Goal: Check status: Check status

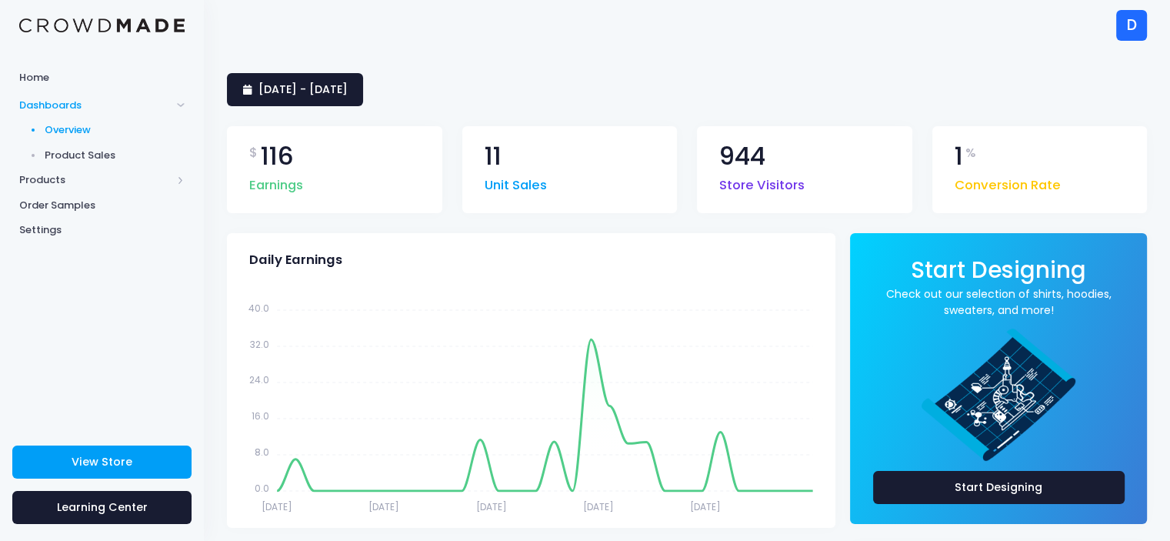
click at [1126, 23] on div "D" at bounding box center [1131, 25] width 31 height 31
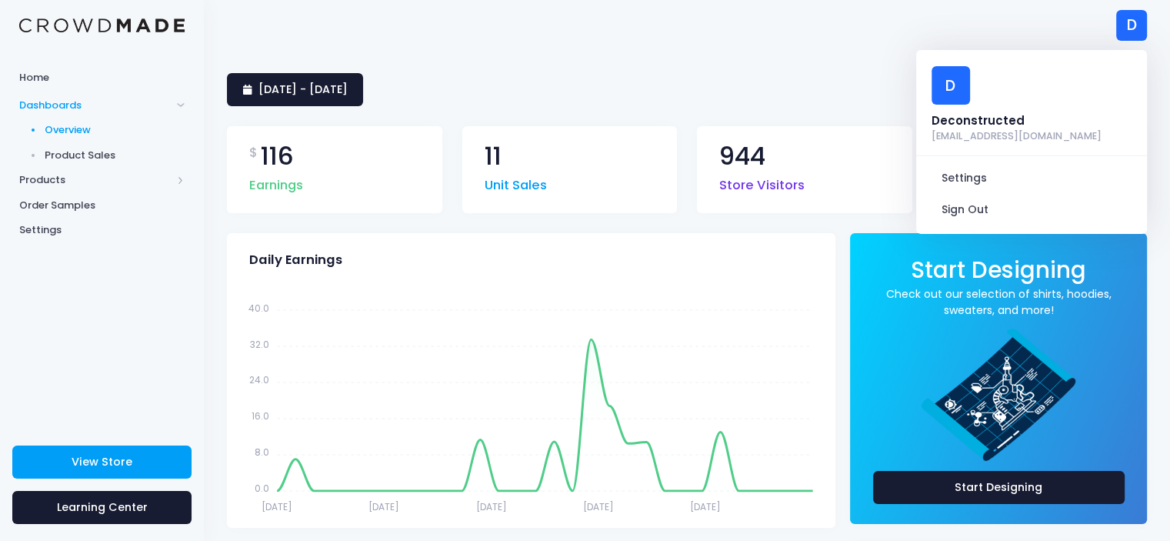
click at [86, 154] on span "Product Sales" at bounding box center [115, 155] width 141 height 15
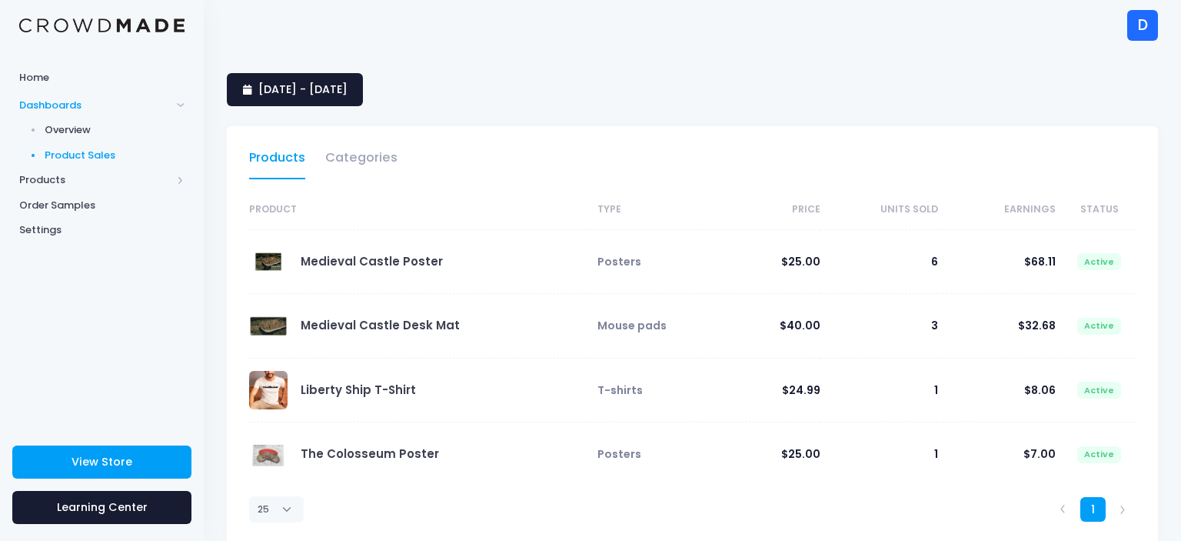
select select "25"
click at [76, 182] on span "Products" at bounding box center [95, 179] width 152 height 15
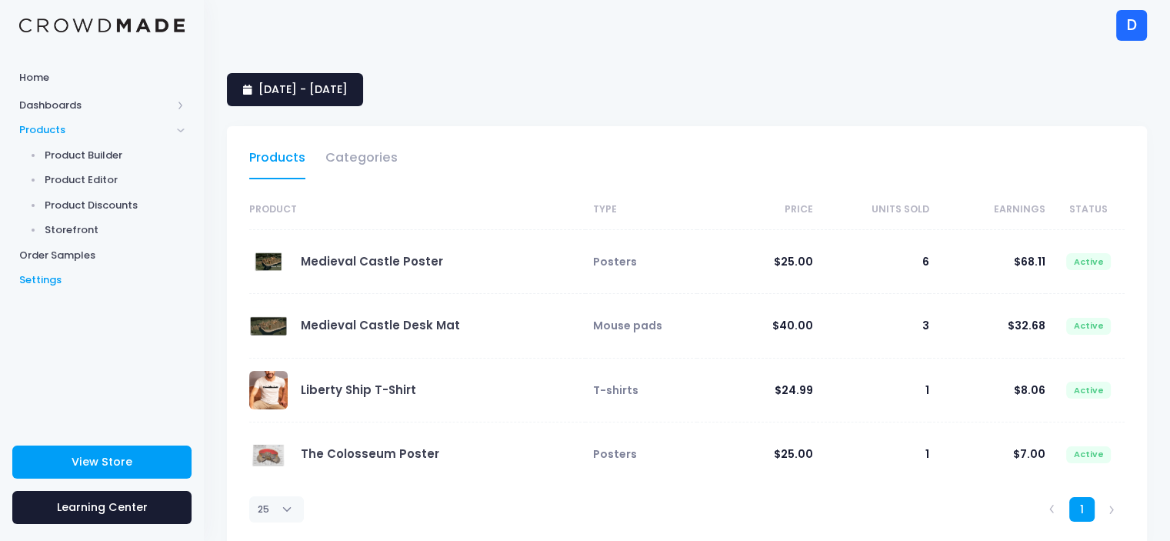
click at [48, 276] on span "Settings" at bounding box center [101, 279] width 165 height 15
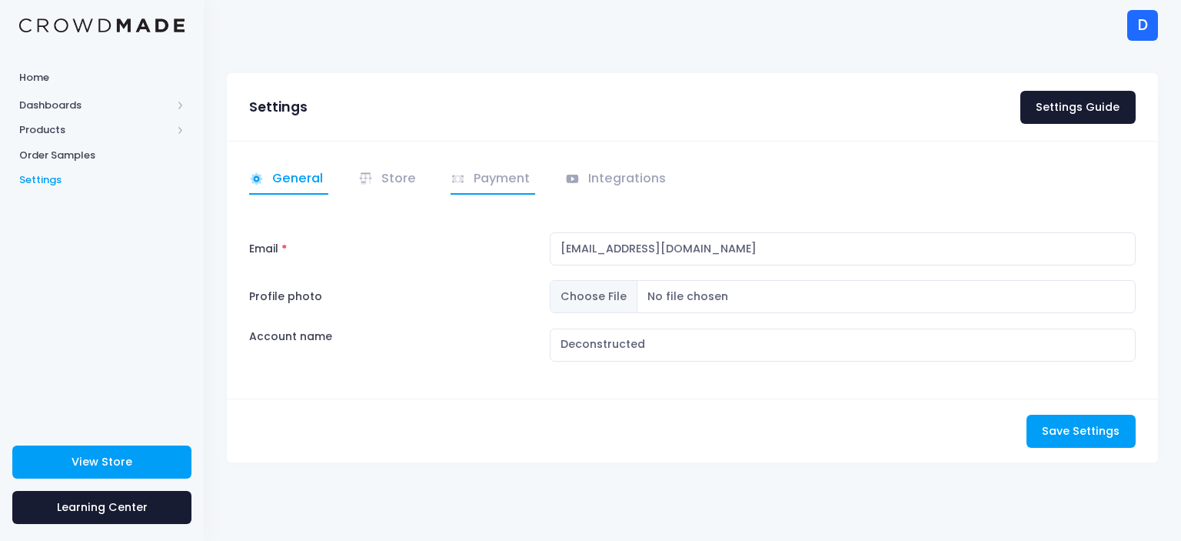
click at [478, 181] on link "Payment" at bounding box center [493, 180] width 85 height 30
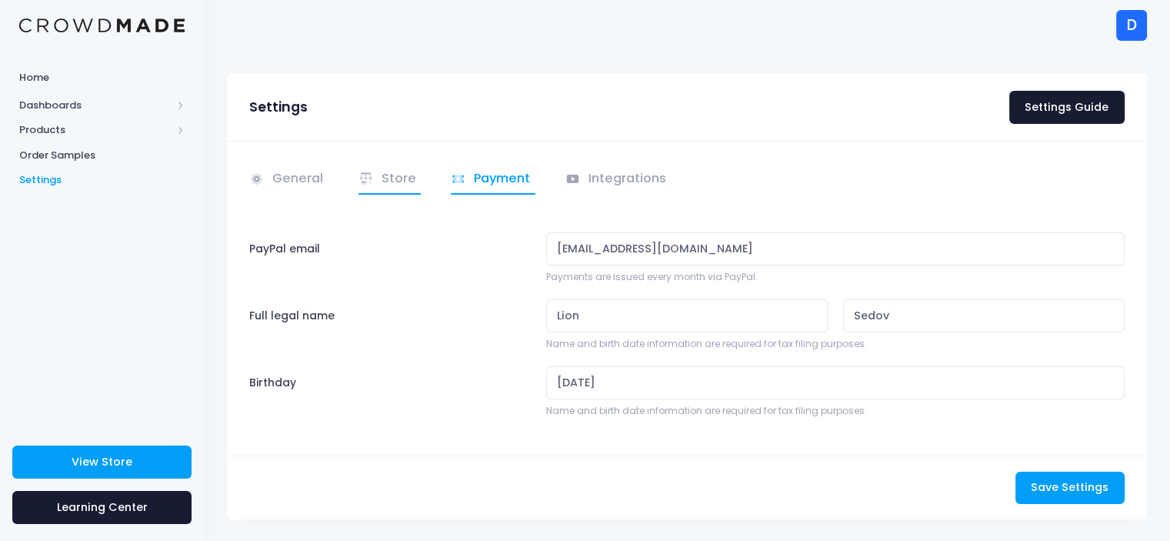
click at [388, 185] on link "Store" at bounding box center [389, 180] width 63 height 30
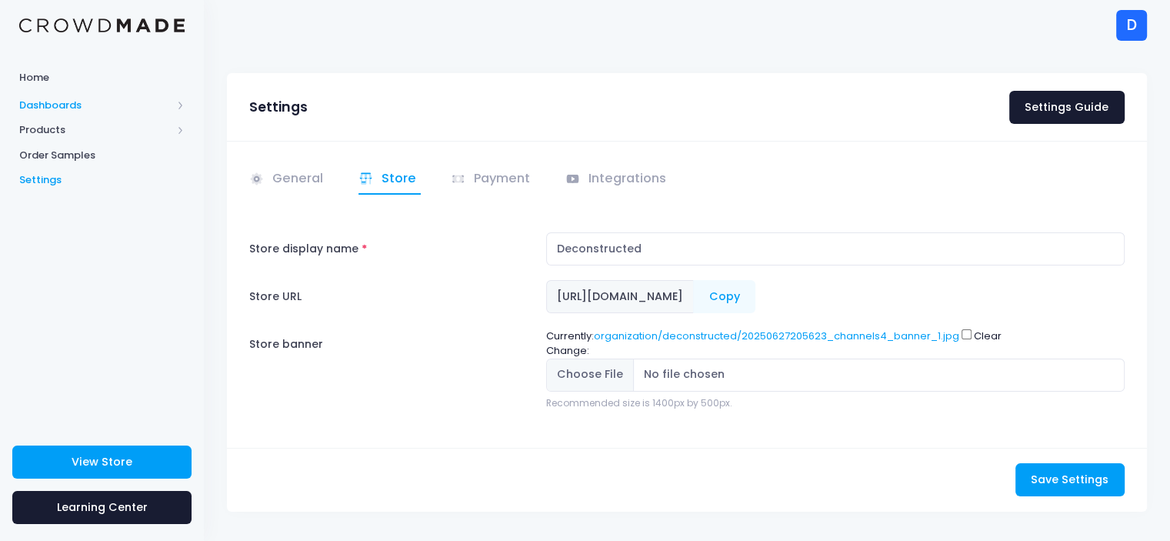
click at [89, 105] on span "Dashboards" at bounding box center [95, 105] width 152 height 15
click at [77, 156] on span "Product Sales" at bounding box center [115, 155] width 141 height 15
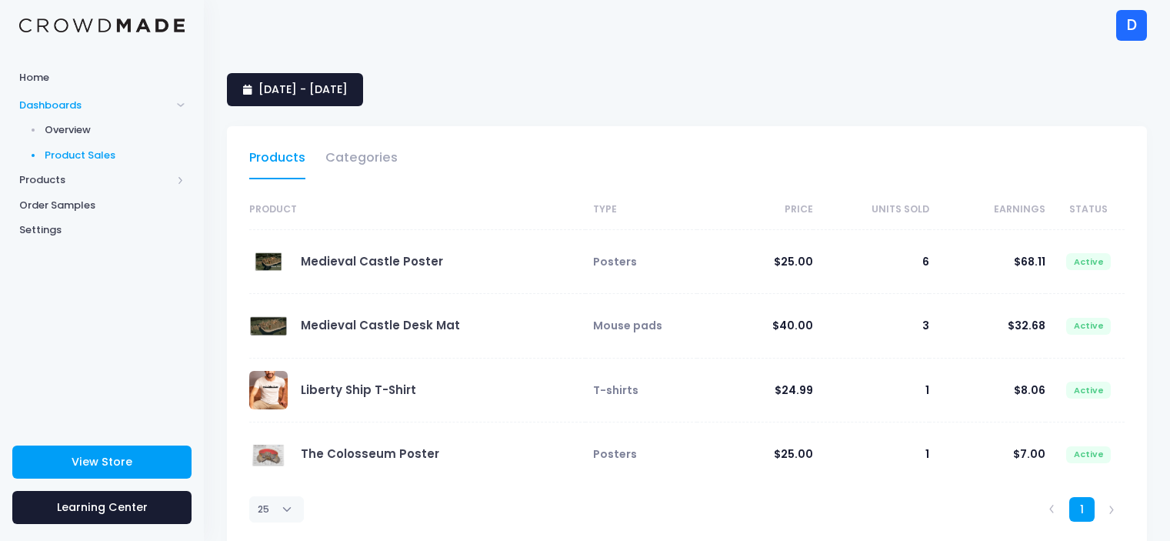
select select "25"
click at [348, 87] on span "[DATE] - [DATE]" at bounding box center [302, 89] width 89 height 15
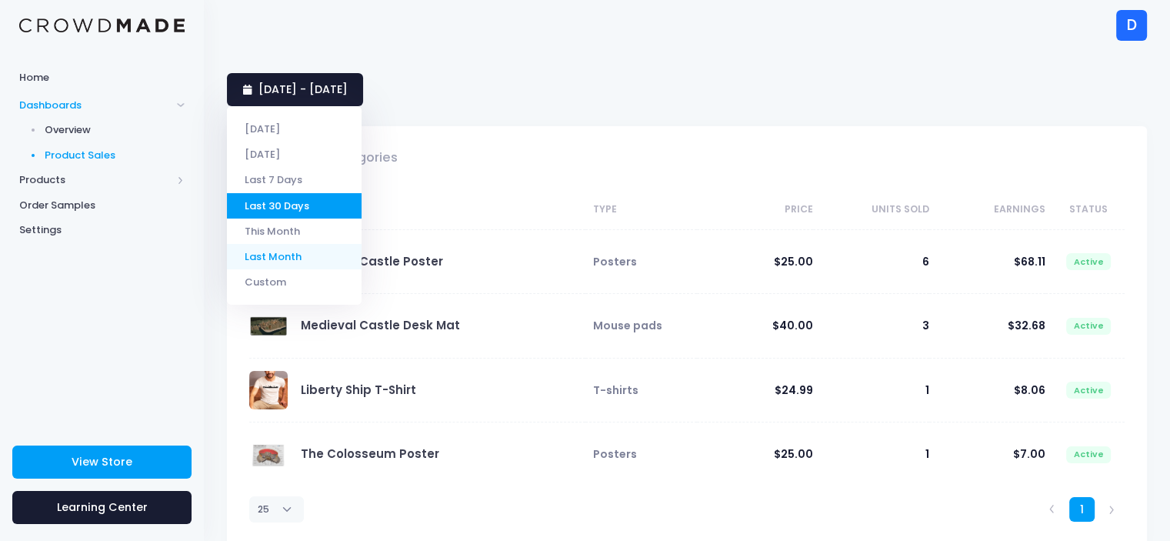
click at [302, 249] on li "Last Month" at bounding box center [294, 256] width 135 height 25
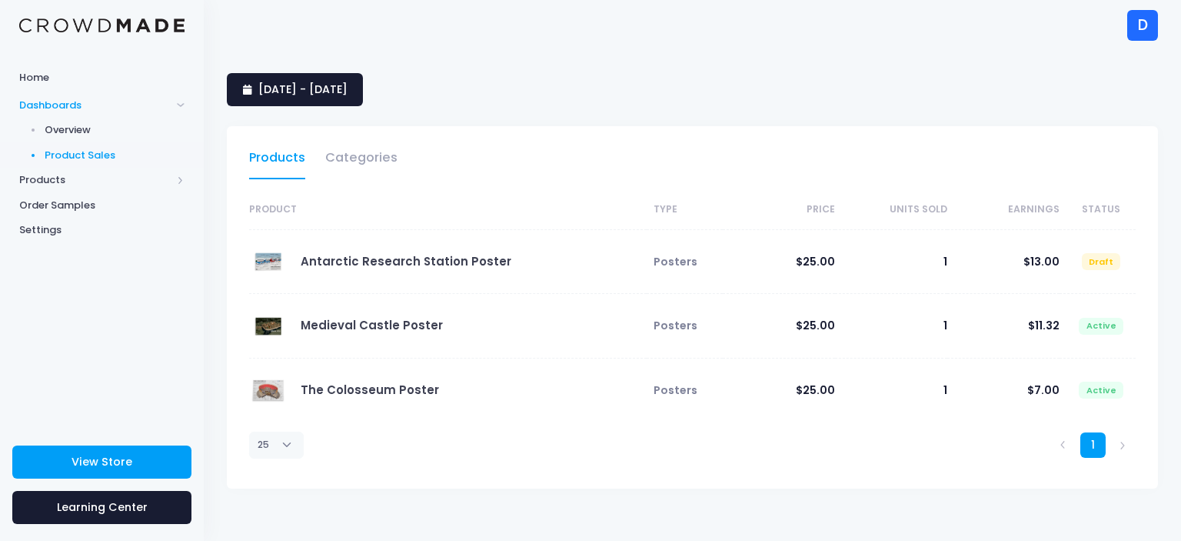
select select "25"
click at [325, 95] on span "[DATE] - [DATE]" at bounding box center [302, 89] width 89 height 15
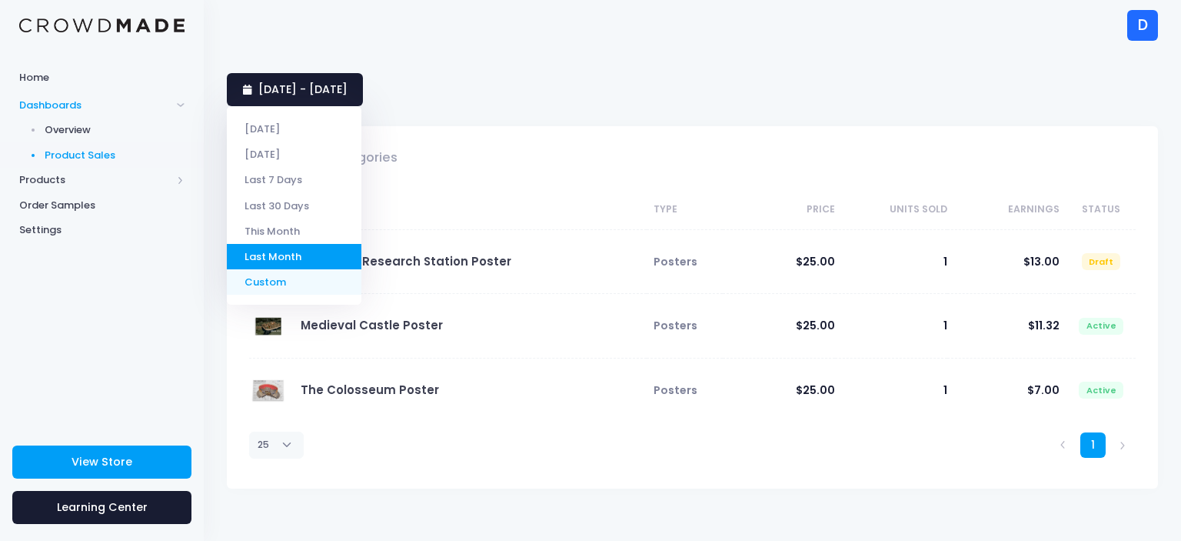
click at [303, 290] on li "Custom" at bounding box center [294, 281] width 135 height 25
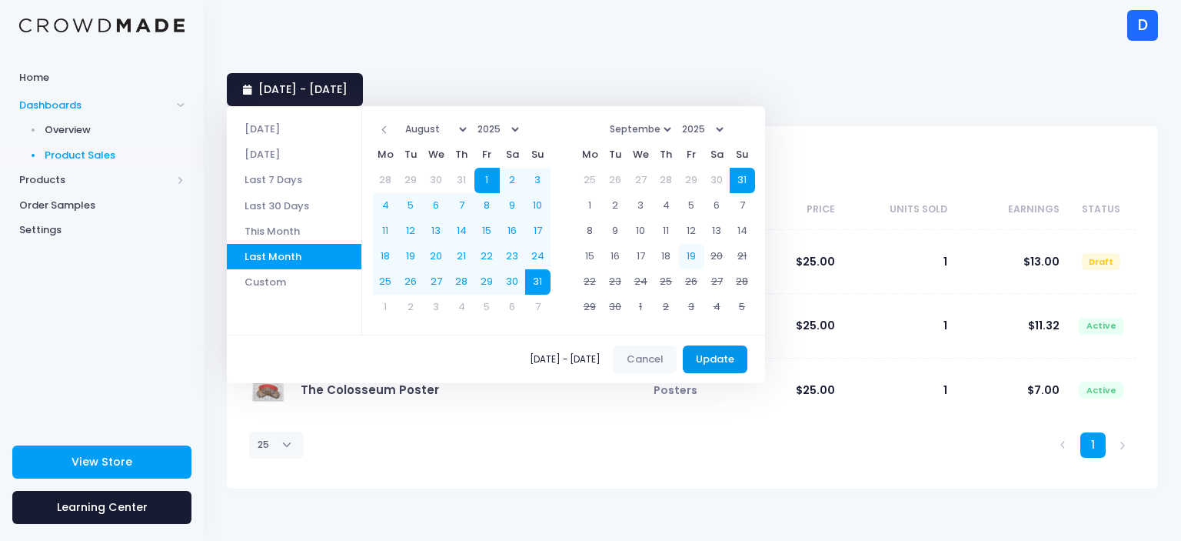
click at [725, 364] on button "Update" at bounding box center [715, 359] width 65 height 28
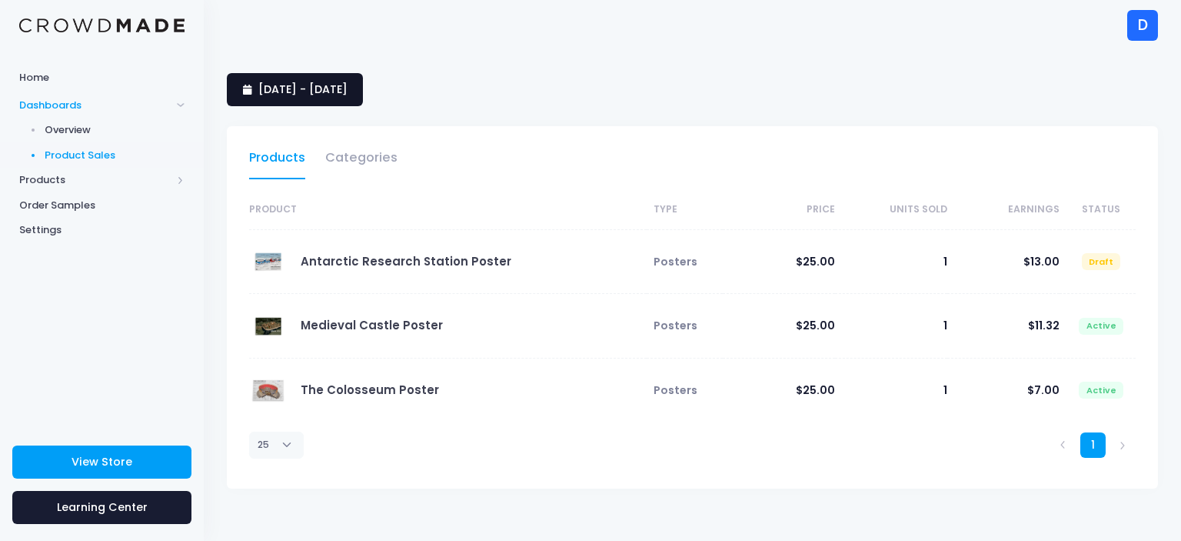
click at [347, 95] on span "[DATE] - [DATE]" at bounding box center [302, 89] width 89 height 15
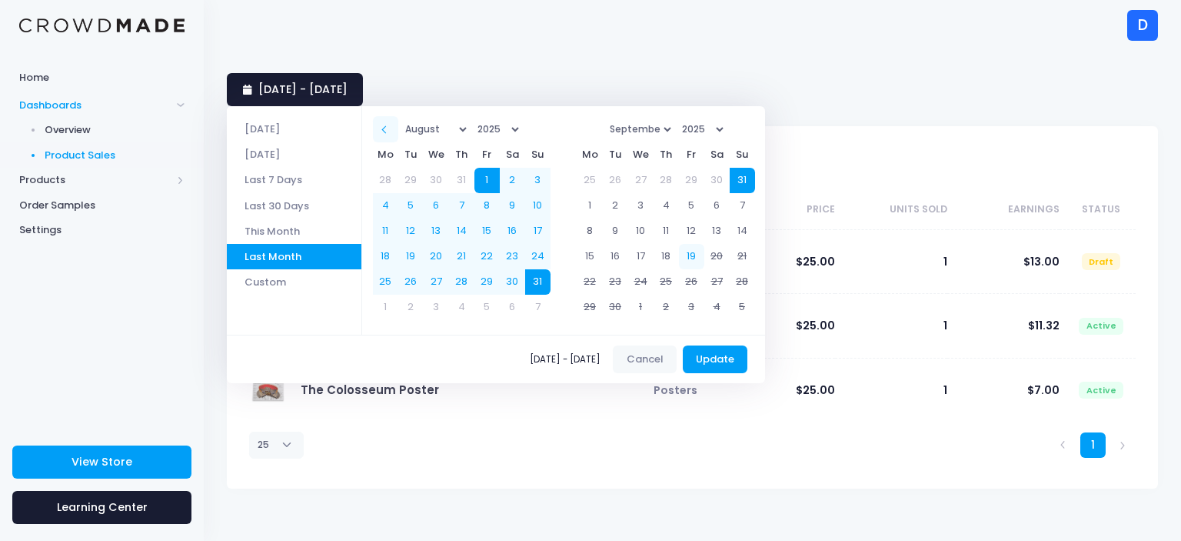
click at [389, 127] on th at bounding box center [385, 128] width 25 height 25
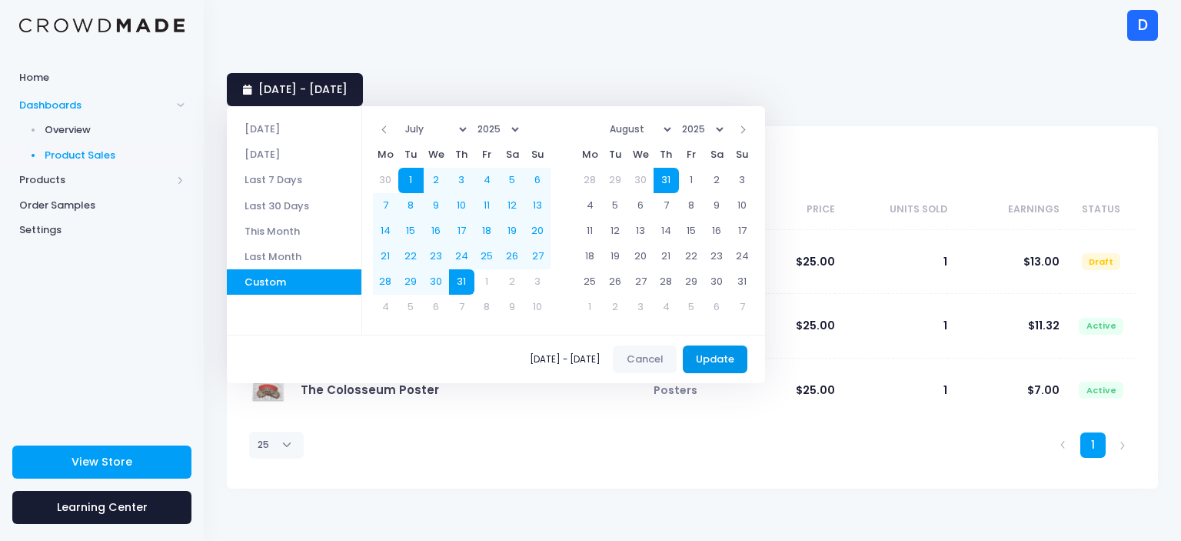
click at [739, 361] on button "Update" at bounding box center [715, 359] width 65 height 28
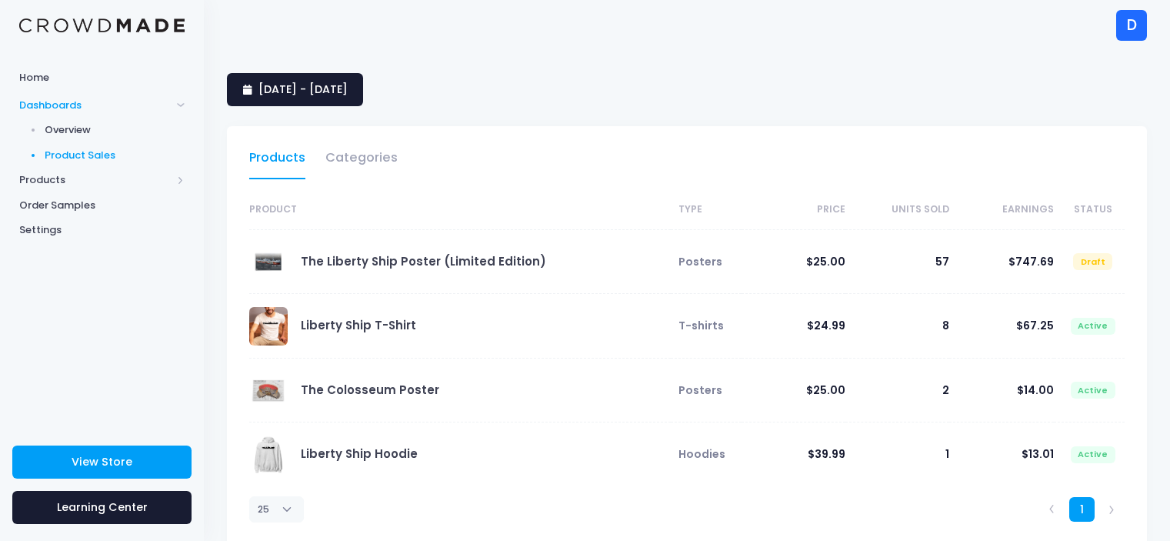
select select "25"
